Goal: Use online tool/utility

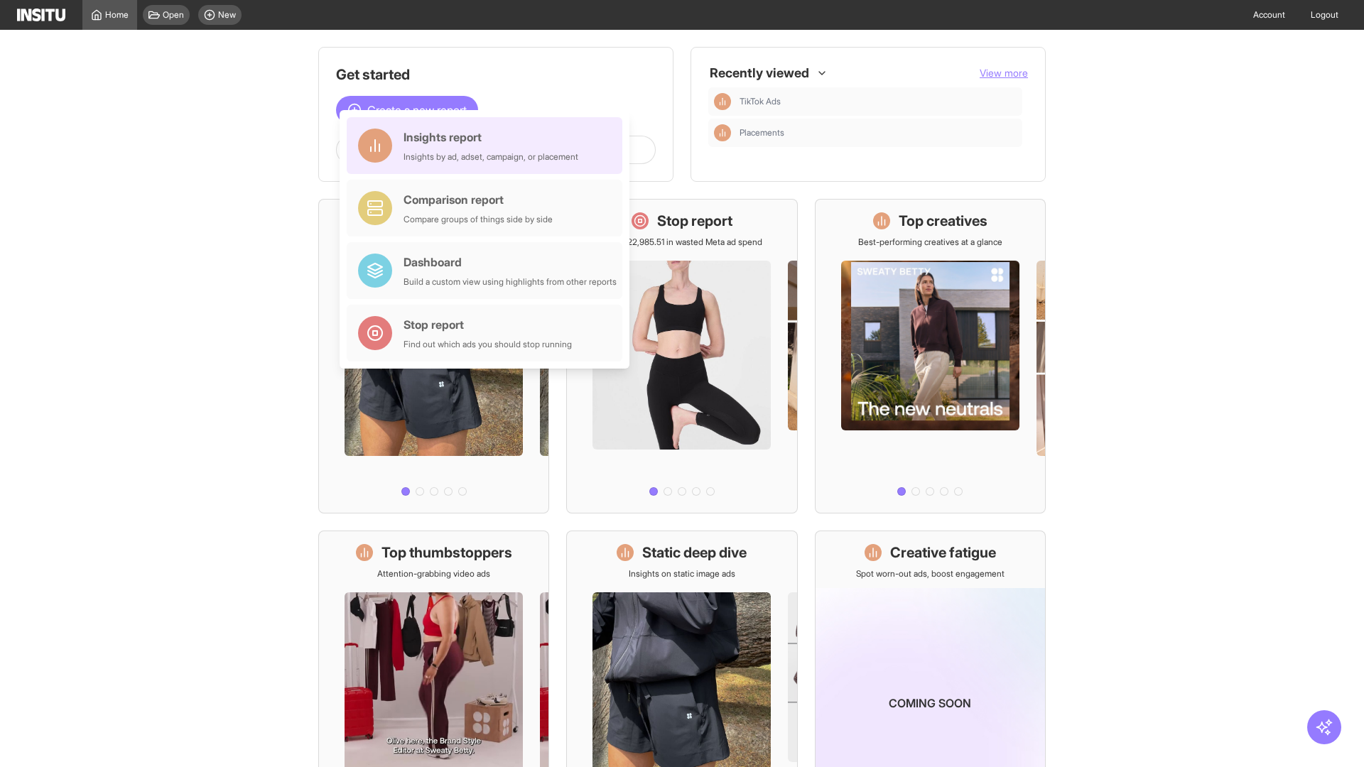
click at [488, 146] on div "Insights report Insights by ad, adset, campaign, or placement" at bounding box center [491, 146] width 175 height 34
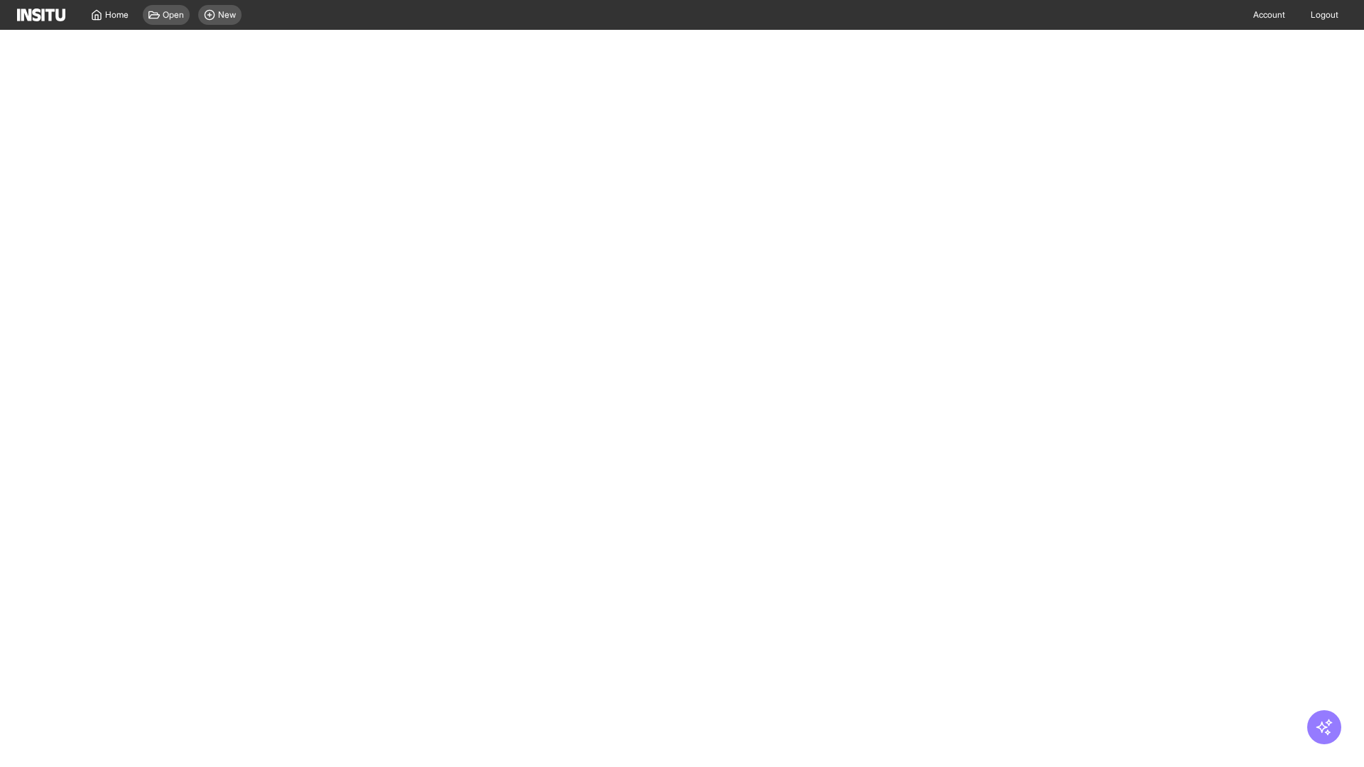
select select "**"
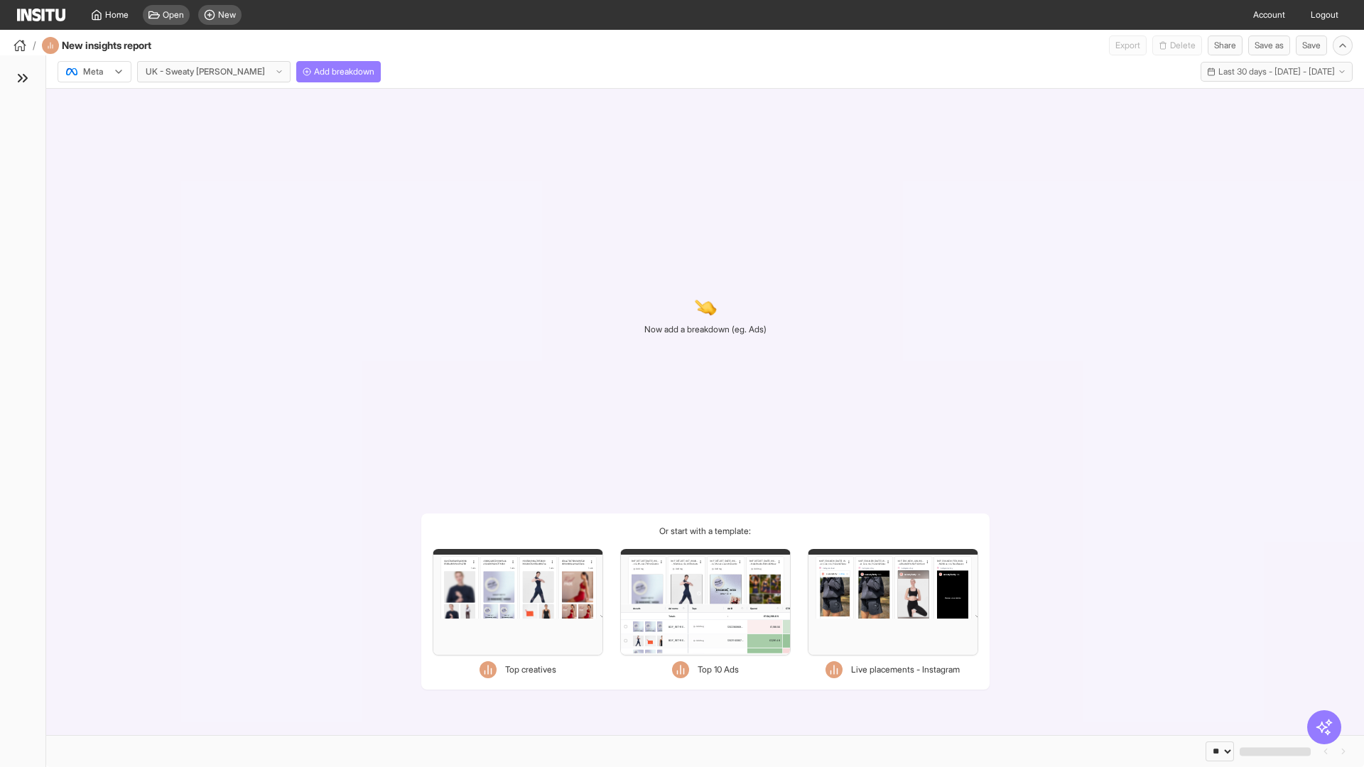
click at [94, 72] on div at bounding box center [85, 72] width 40 height 14
click at [94, 102] on span "Meta" at bounding box center [93, 102] width 19 height 13
